Goal: Transaction & Acquisition: Purchase product/service

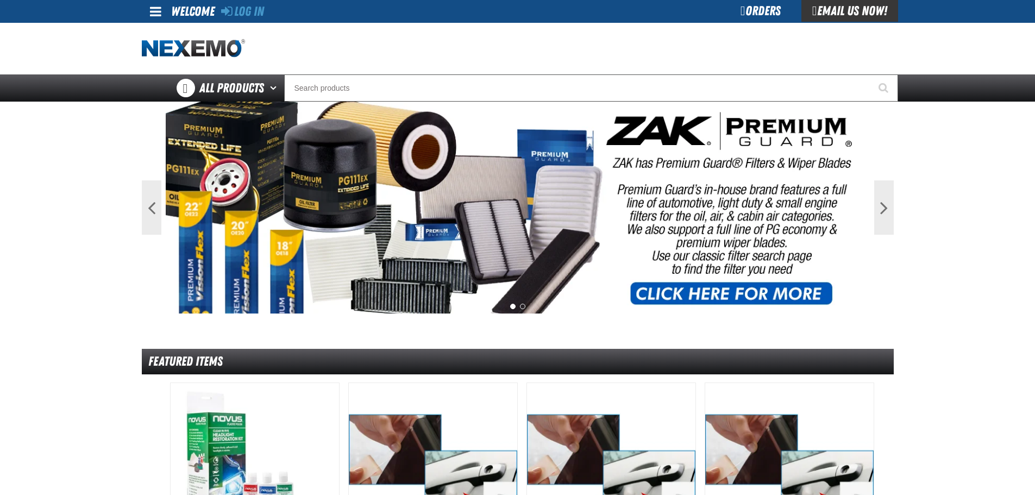
click at [783, 18] on div "Orders" at bounding box center [761, 11] width 82 height 22
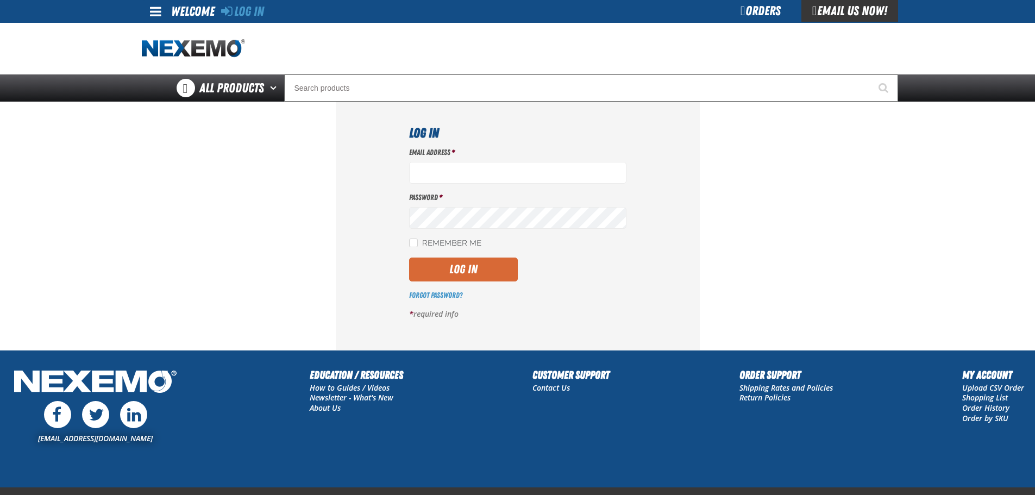
type input "aruff@vtaig.com"
click at [475, 266] on button "Log In" at bounding box center [463, 270] width 109 height 24
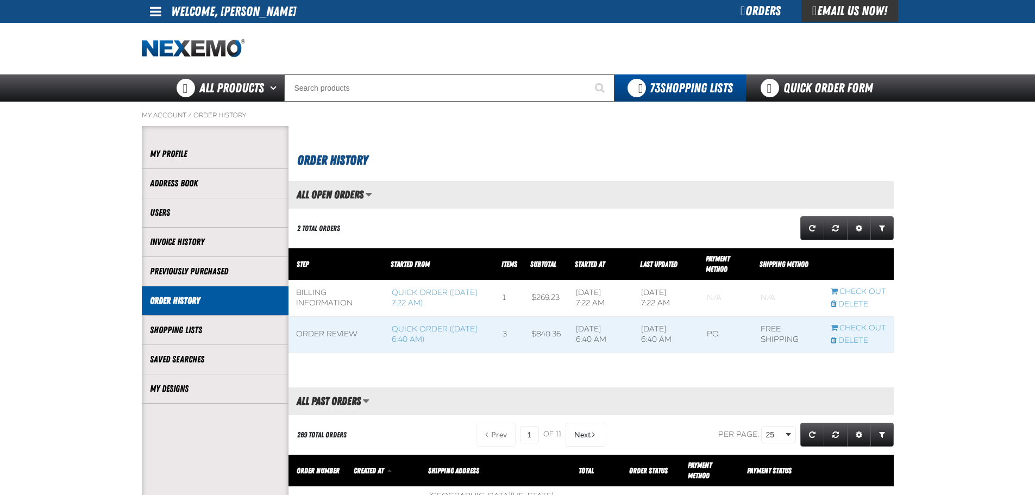
scroll to position [1, 1]
click at [756, 18] on div "Orders" at bounding box center [761, 11] width 82 height 22
click at [790, 77] on link "Quick Order Form" at bounding box center [819, 87] width 147 height 27
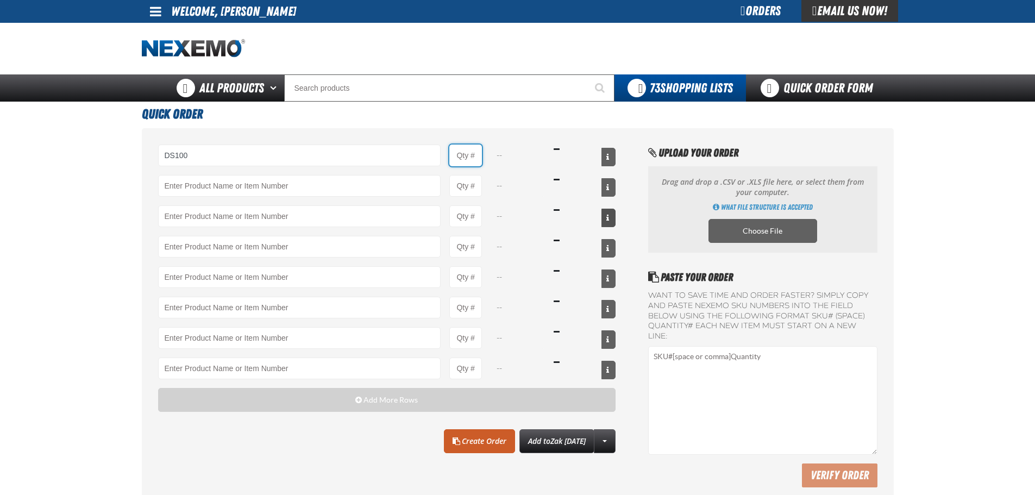
type input "DS100 - Differential Supplement - ZAK Products"
type input "1"
select select "bottle"
type input "48"
click at [456, 441] on link "Create Order" at bounding box center [479, 441] width 71 height 24
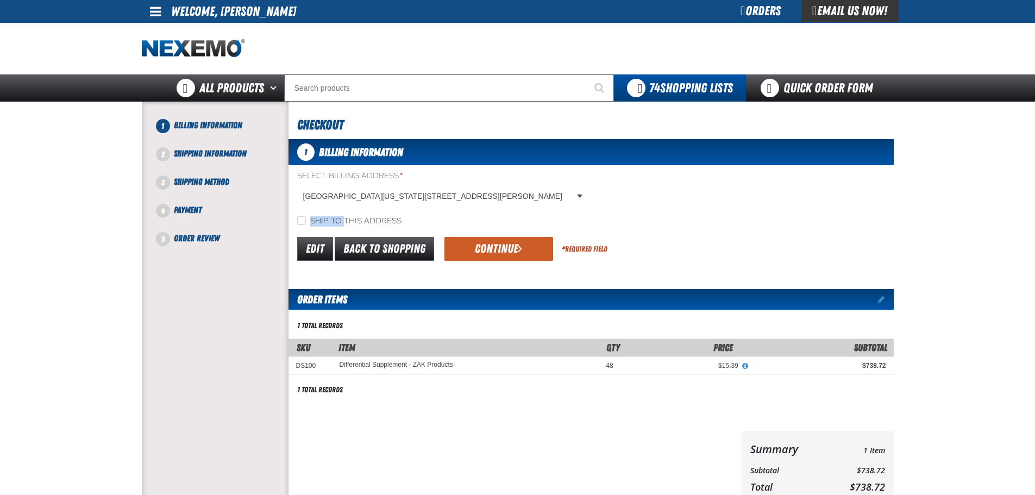
click at [342, 216] on label "Ship to this address" at bounding box center [349, 221] width 104 height 10
click at [307, 216] on label "Ship to this address" at bounding box center [349, 221] width 104 height 10
click at [306, 216] on input "Ship to this address" at bounding box center [301, 220] width 9 height 9
checkbox input "true"
click at [480, 241] on button "Continue" at bounding box center [499, 249] width 109 height 24
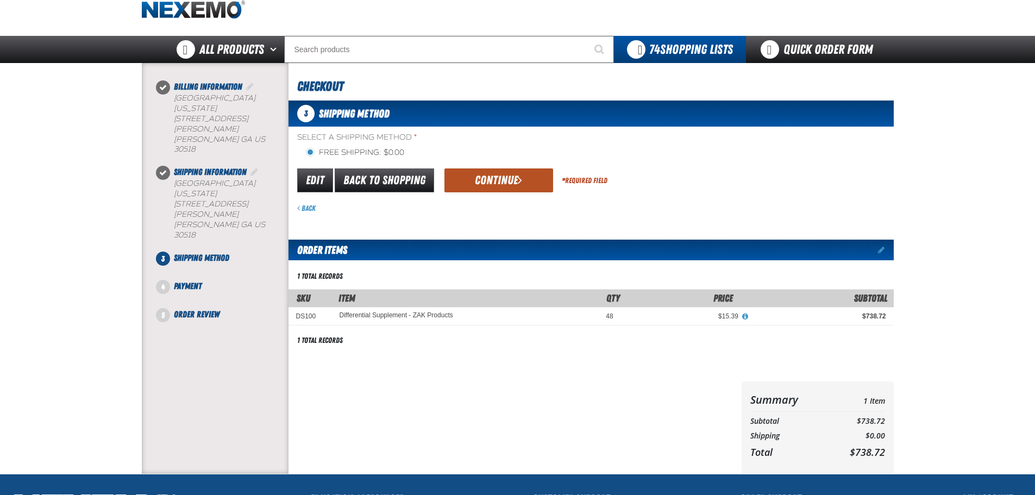
scroll to position [35, 0]
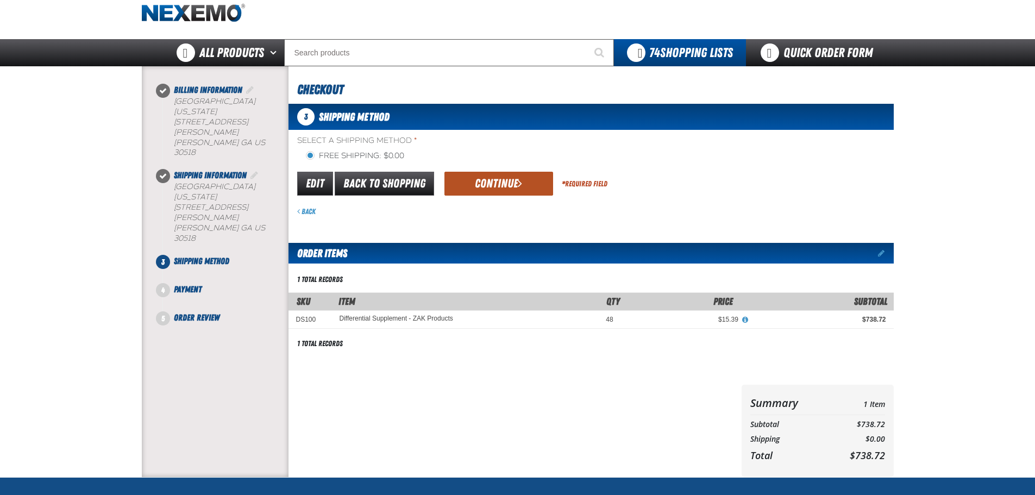
click at [491, 179] on button "Continue" at bounding box center [499, 184] width 109 height 24
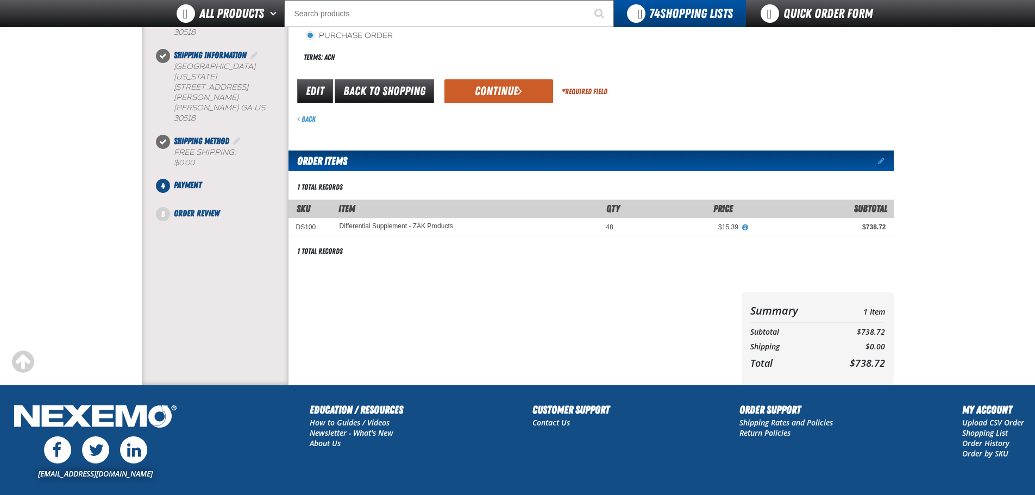
scroll to position [63, 0]
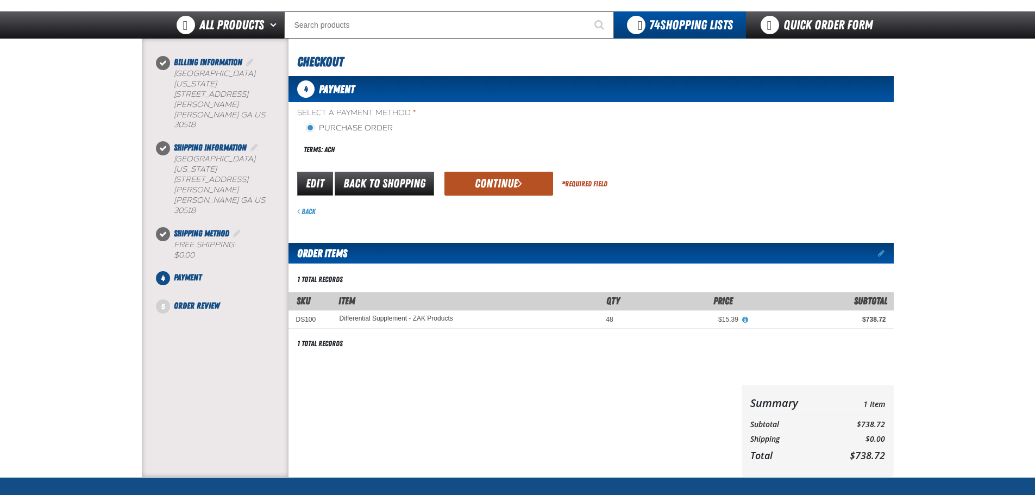
click at [526, 178] on button "Continue" at bounding box center [499, 184] width 109 height 24
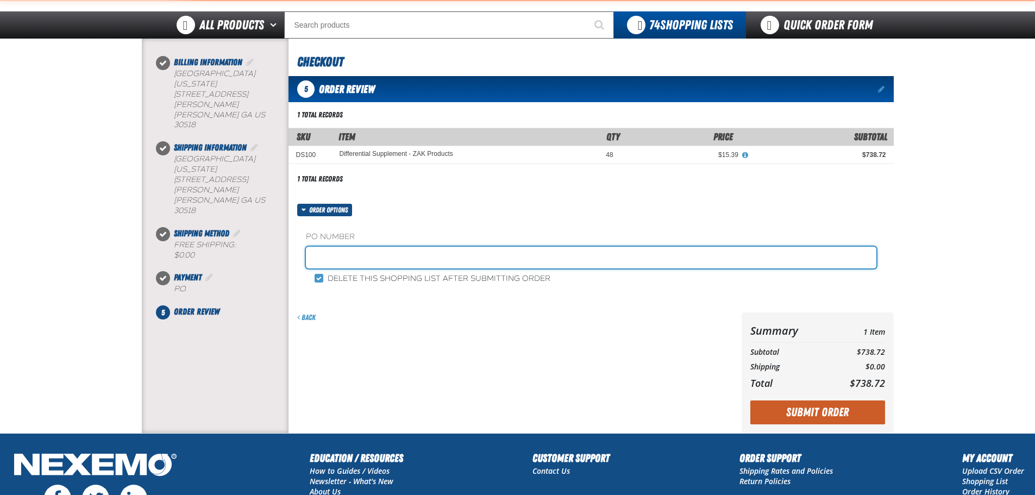
click at [429, 255] on input "text" at bounding box center [591, 258] width 571 height 22
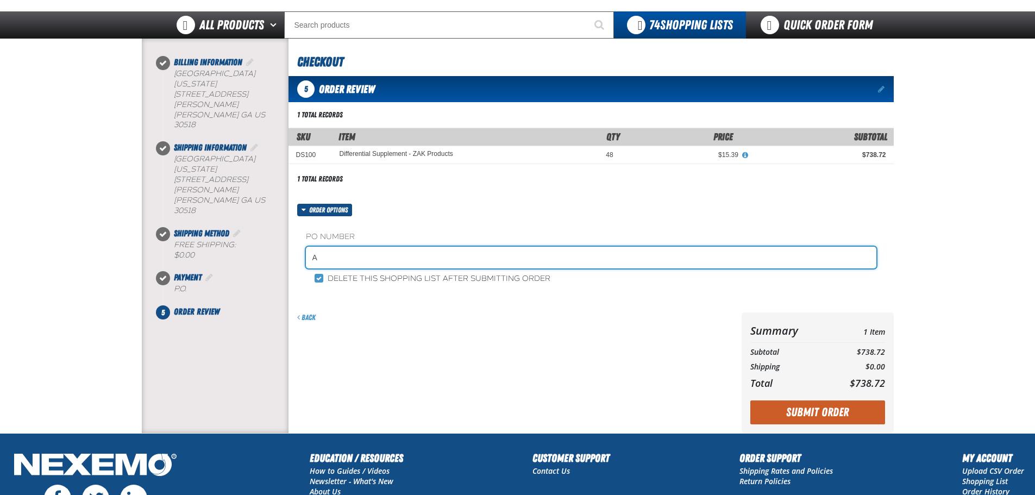
type input "ARSTK"
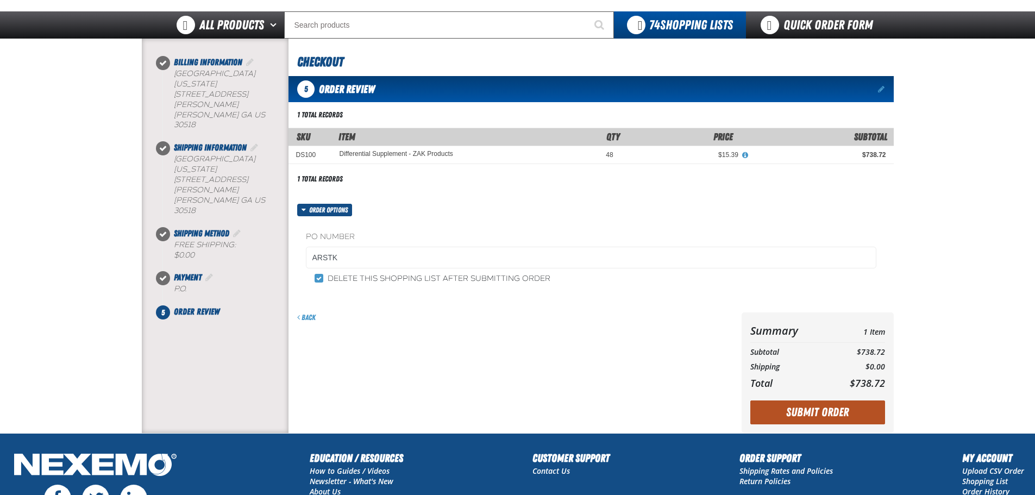
click at [850, 403] on button "Submit Order" at bounding box center [818, 413] width 135 height 24
